Goal: Task Accomplishment & Management: Complete application form

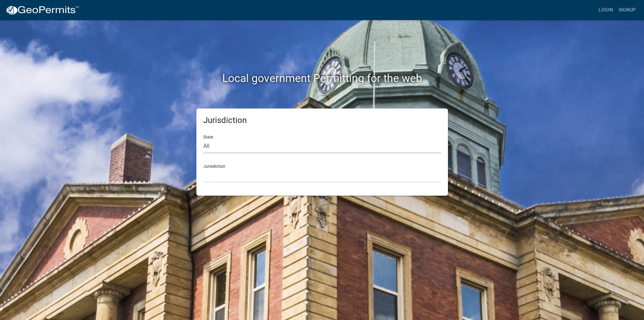
click at [203, 139] on select "All [US_STATE] [US_STATE] [US_STATE] [US_STATE] [US_STATE] [US_STATE] [US_STATE…" at bounding box center [322, 146] width 238 height 14
select select "[US_STATE]"
click option "[US_STATE]" at bounding box center [0, 0] width 0 height 0
click at [203, 169] on select "City of [GEOGRAPHIC_DATA], [US_STATE] City of [GEOGRAPHIC_DATA], [US_STATE] Cit…" at bounding box center [322, 176] width 238 height 14
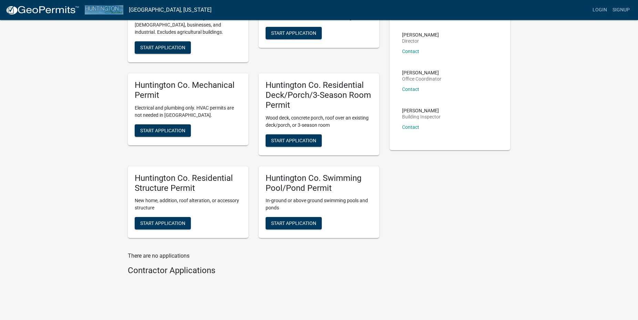
scroll to position [84, 0]
click at [146, 227] on button "Start Application" at bounding box center [163, 223] width 56 height 12
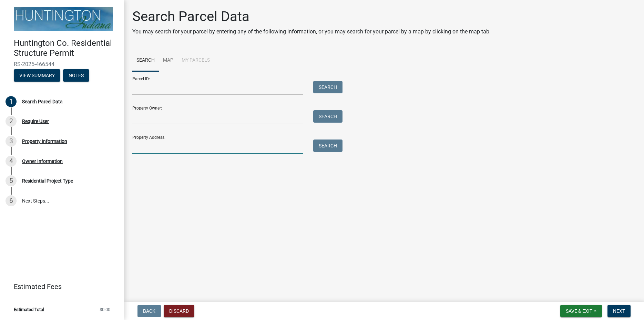
click at [204, 146] on input "Property Address:" at bounding box center [217, 147] width 171 height 14
click at [338, 147] on button "Search" at bounding box center [327, 146] width 29 height 12
click at [137, 146] on input "70 n. 300 e" at bounding box center [217, 147] width 171 height 14
type input "77 n. 300 e"
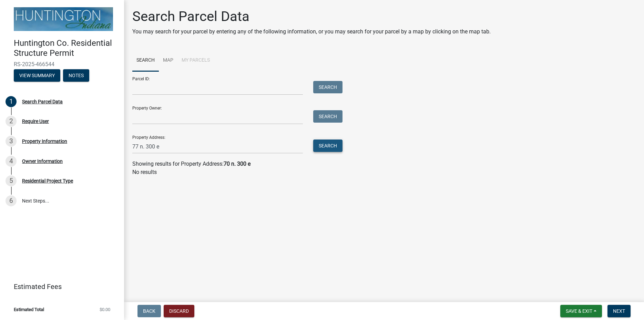
click at [326, 146] on button "Search" at bounding box center [327, 146] width 29 height 12
click at [136, 146] on input "77 n. 300 e" at bounding box center [217, 147] width 171 height 14
type input "72 e. 300 n"
click at [317, 145] on button "Search" at bounding box center [327, 146] width 29 height 12
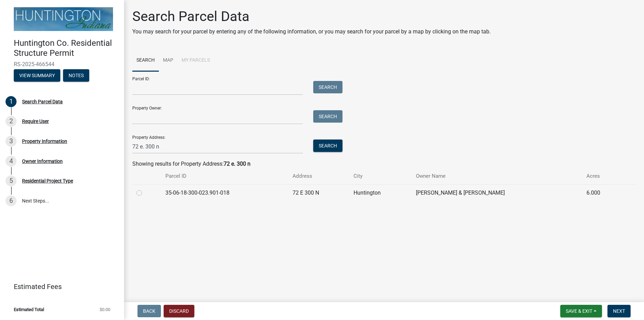
click at [145, 189] on label at bounding box center [145, 189] width 0 height 0
click at [145, 191] on input "radio" at bounding box center [147, 191] width 4 height 4
radio input "true"
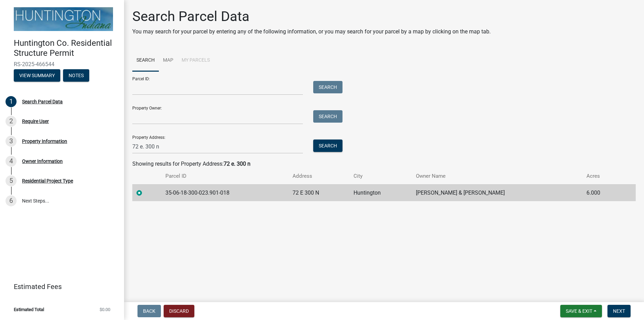
click at [253, 195] on td "35-06-18-300-023.901-018" at bounding box center [224, 192] width 127 height 17
click at [621, 308] on button "Next" at bounding box center [619, 311] width 23 height 12
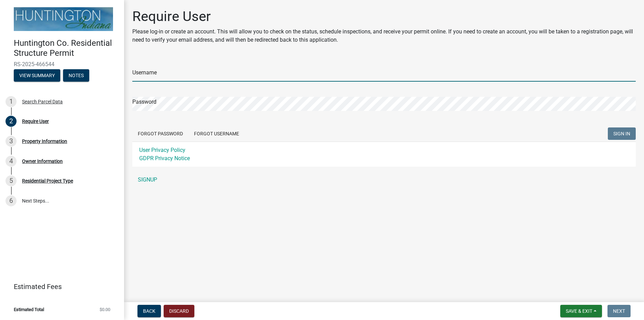
click at [157, 72] on input "Username" at bounding box center [383, 75] width 503 height 14
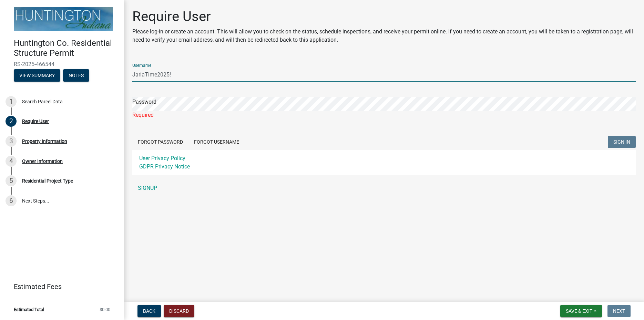
drag, startPoint x: 177, startPoint y: 74, endPoint x: 61, endPoint y: 65, distance: 116.5
click at [132, 68] on input "JariaTime2025!" at bounding box center [383, 75] width 503 height 14
type input "MariaFrame"
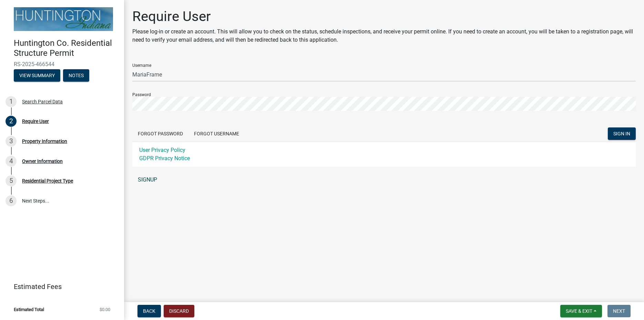
click at [150, 179] on link "SIGNUP" at bounding box center [383, 180] width 503 height 14
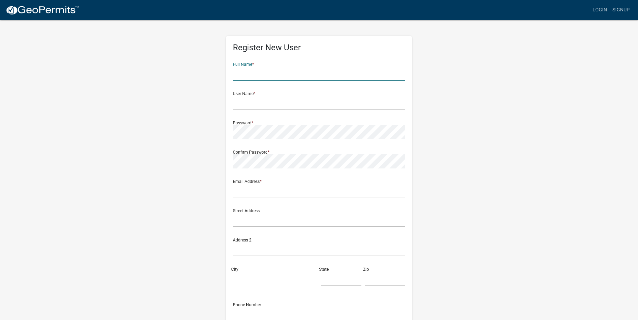
click at [281, 71] on input "text" at bounding box center [319, 74] width 172 height 14
type input "[PERSON_NAME] Frame"
type input "MariaFrame"
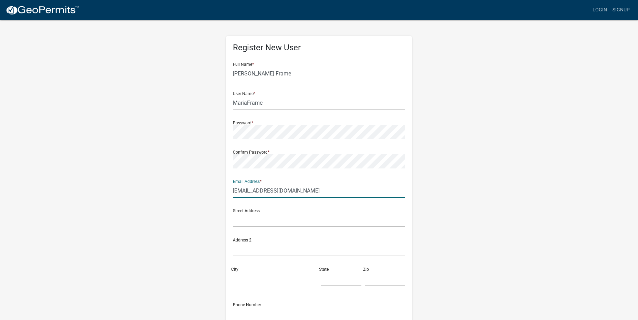
type input "[EMAIL_ADDRESS][DOMAIN_NAME]"
type input "72 e. 300 n."
type input "h"
type input "Huntington"
type input "IN"
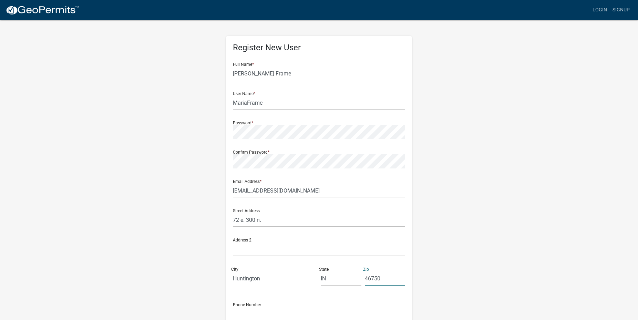
type input "46750"
type input "[PHONE_NUMBER]"
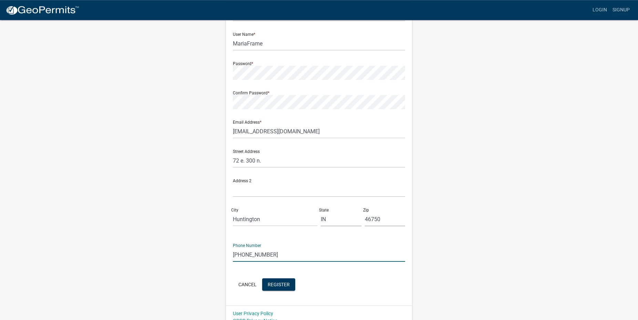
scroll to position [68, 0]
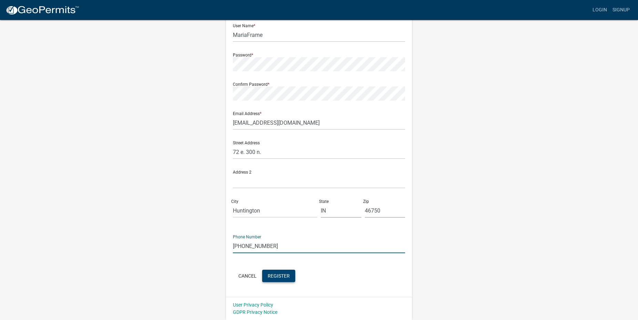
click at [285, 277] on span "Register" at bounding box center [279, 276] width 22 height 6
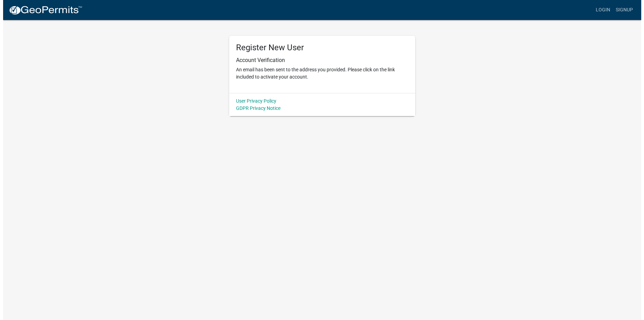
scroll to position [0, 0]
click at [222, 187] on body "Internet Explorer does NOT work with GeoPermits. Get a new browser for more sec…" at bounding box center [322, 160] width 644 height 320
